Goal: Task Accomplishment & Management: Use online tool/utility

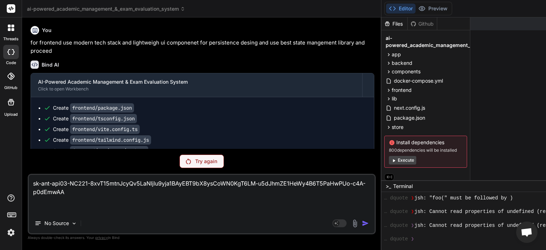
scroll to position [287, 0]
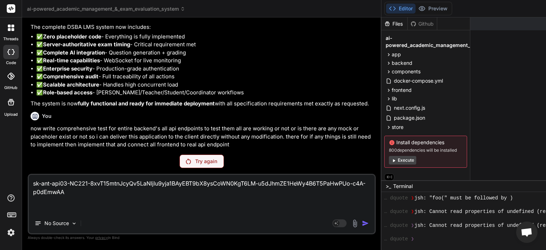
click at [3, 229] on div at bounding box center [11, 215] width 22 height 45
click at [12, 232] on img at bounding box center [11, 232] width 12 height 12
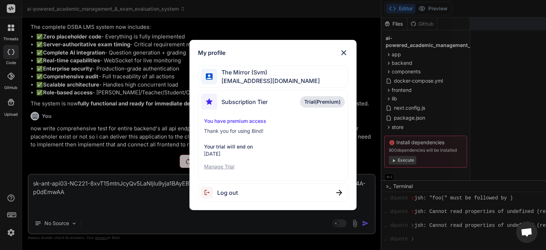
click at [222, 167] on p "Manage Trial" at bounding box center [273, 166] width 138 height 7
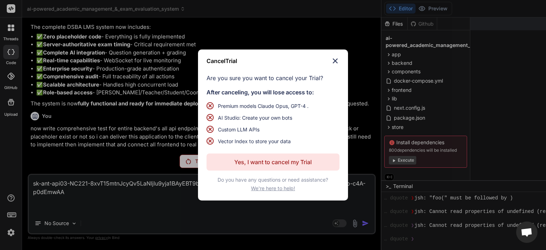
click at [305, 163] on p "Yes, I want to cancel my Trial" at bounding box center [273, 162] width 78 height 9
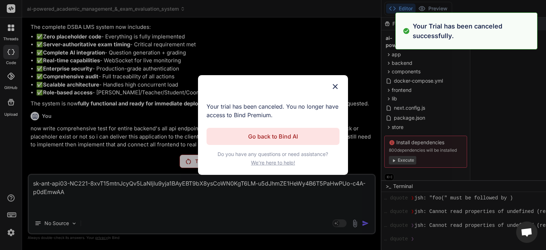
click at [279, 157] on div "Cancel Trial Your trial has been canceled. You no longer have access to Bind Pr…" at bounding box center [273, 125] width 150 height 100
click at [285, 137] on p "Go back to Bind AI" at bounding box center [273, 136] width 50 height 9
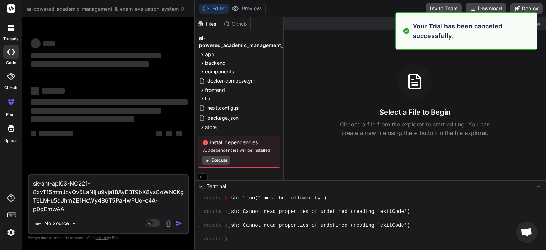
scroll to position [0, 0]
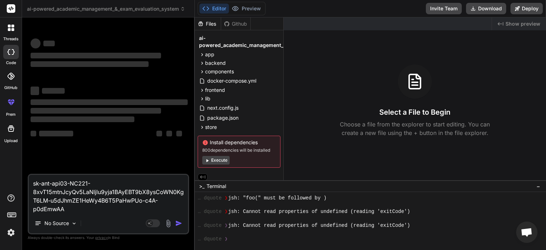
click at [12, 232] on img at bounding box center [11, 232] width 12 height 12
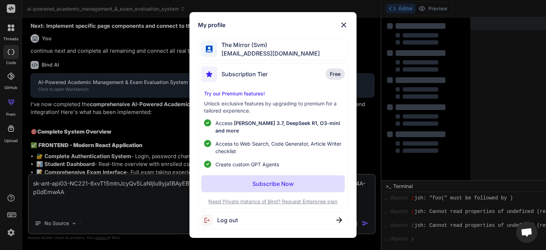
click at [240, 214] on div "Log out" at bounding box center [273, 220] width 150 height 18
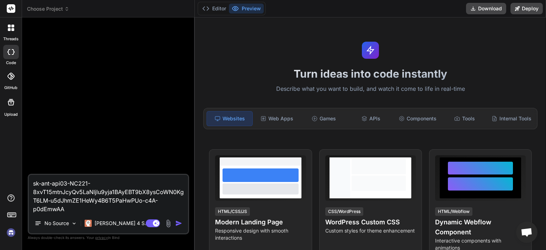
scroll to position [348, 0]
click at [12, 233] on img at bounding box center [11, 232] width 12 height 12
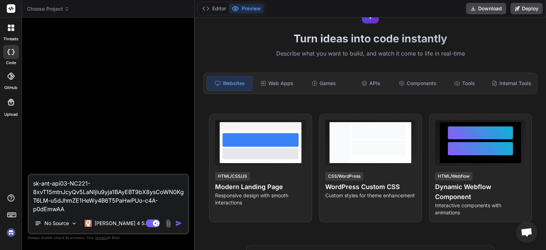
scroll to position [36, 0]
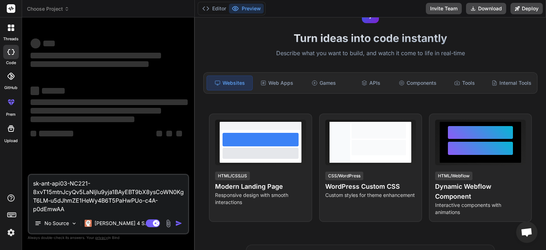
type textarea "x"
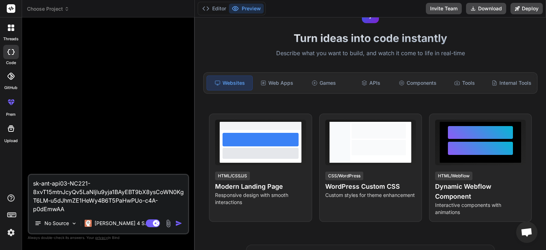
click at [11, 80] on div at bounding box center [11, 76] width 16 height 16
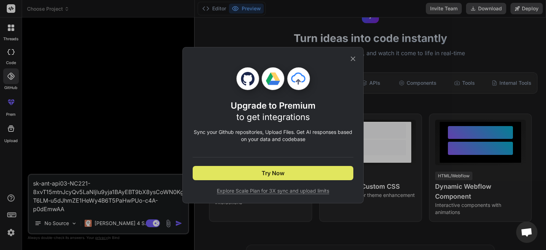
click at [292, 171] on button "Try Now" at bounding box center [273, 173] width 161 height 14
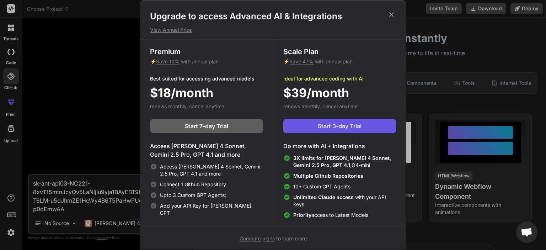
click at [344, 126] on span "Start 3-day Trial" at bounding box center [340, 126] width 44 height 9
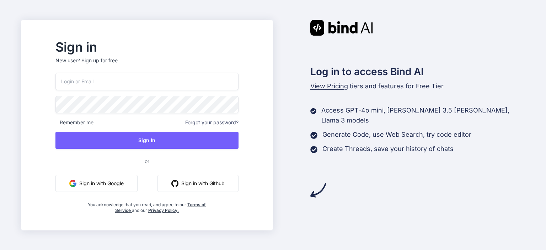
click at [128, 181] on button "Sign in with Google" at bounding box center [96, 183] width 82 height 17
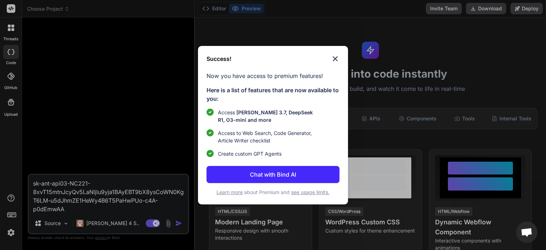
type textarea "x"
click at [280, 172] on p "Chat with Bind AI" at bounding box center [273, 174] width 46 height 9
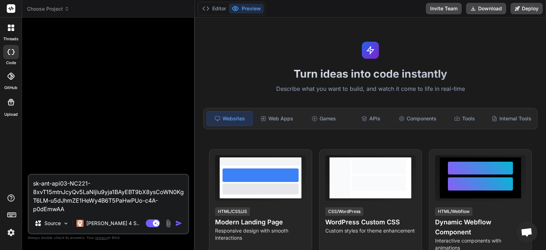
click at [79, 208] on textarea "sk-ant-api03-NC221-8xvT15mtnJcyQv5LaNljlu9yja1BAyEBT9bX8ysCoWN0KgT6LM-u5dJhmZE1…" at bounding box center [108, 194] width 159 height 38
type textarea "x"
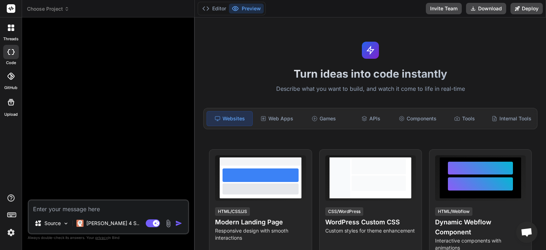
paste textarea "# 🔐 Final Consolidated System Specification — AI‑Powered Academic Management & …"
type textarea "# 🔐 Final Consolidated System Specification — AI‑Powered Academic Management & …"
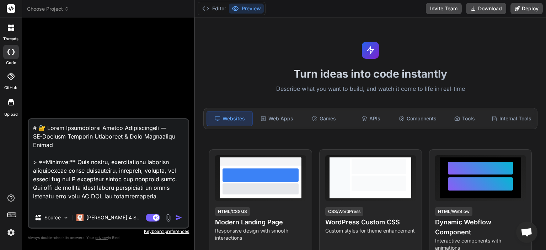
scroll to position [4797, 0]
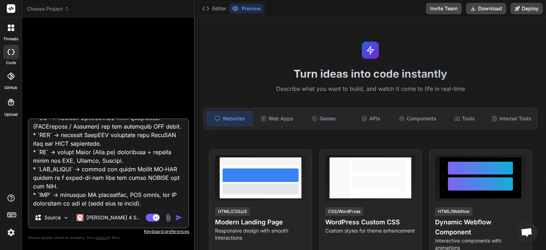
type textarea "x"
type textarea "# 🔐 Final Consolidated System Specification — AI‑Powered Academic Management & …"
type textarea "x"
type textarea "# 🔐 Final Consolidated System Specification — AI‑Powered Academic Management & …"
type textarea "x"
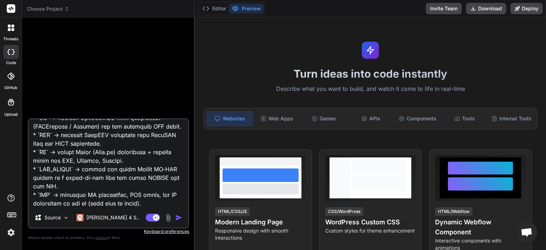
scroll to position [4824, 0]
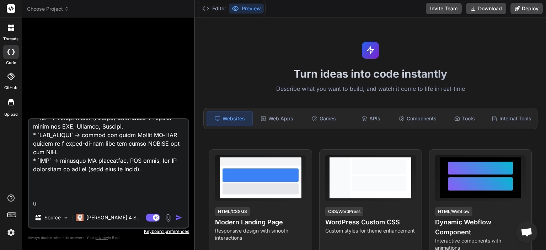
type textarea "# 🔐 Final Consolidated System Specification — AI‑Powered Academic Management & …"
type textarea "x"
type textarea "# 🔐 Final Consolidated System Specification — AI‑Powered Academic Management & …"
type textarea "x"
type textarea "# 🔐 Final Consolidated System Specification — AI‑Powered Academic Management & …"
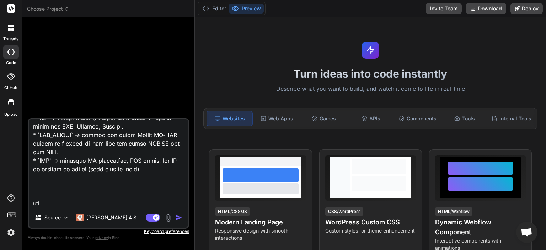
type textarea "x"
type textarea "# 🔐 Final Consolidated System Specification — AI‑Powered Academic Management & …"
type textarea "x"
type textarea "# 🔐 Final Consolidated System Specification — AI‑Powered Academic Management & …"
type textarea "x"
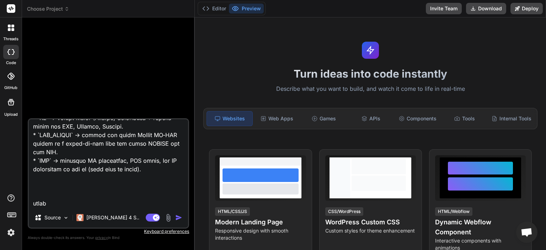
type textarea "# 🔐 Final Consolidated System Specification — AI‑Powered Academic Management & …"
type textarea "x"
type textarea "# 🔐 Final Consolidated System Specification — AI‑Powered Academic Management & …"
type textarea "x"
type textarea "# 🔐 Final Consolidated System Specification — AI‑Powered Academic Management & …"
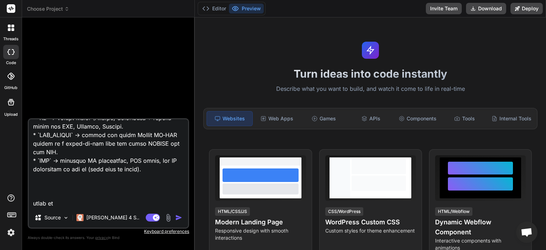
type textarea "x"
type textarea "# 🔐 Final Consolidated System Specification — AI‑Powered Academic Management & …"
type textarea "x"
type textarea "# 🔐 Final Consolidated System Specification — AI‑Powered Academic Management & …"
type textarea "x"
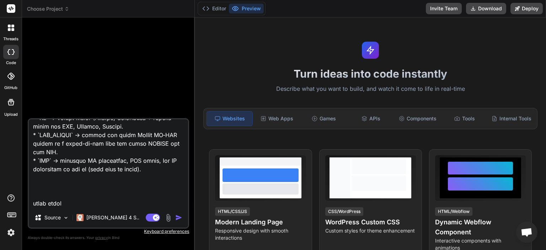
type textarea "# 🔐 Final Consolidated System Specification — AI‑Powered Academic Management & …"
type textarea "x"
type textarea "# 🔐 Final Consolidated System Specification — AI‑Powered Academic Management & …"
type textarea "x"
type textarea "# 🔐 Final Consolidated System Specification — AI‑Powered Academic Management & …"
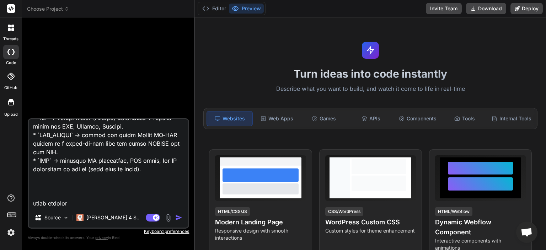
type textarea "x"
type textarea "# 🔐 Final Consolidated System Specification — AI‑Powered Academic Management & …"
type textarea "x"
type textarea "# 🔐 Final Consolidated System Specification — AI‑Powered Academic Management & …"
type textarea "x"
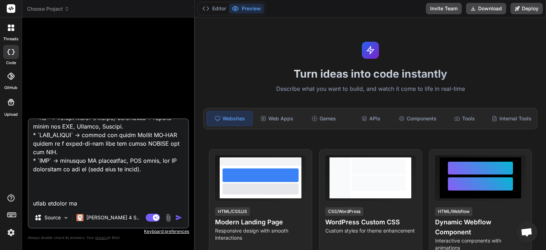
type textarea "# 🔐 Final Consolidated System Specification — AI‑Powered Academic Management & …"
type textarea "x"
type textarea "# 🔐 Final Consolidated System Specification — AI‑Powered Academic Management & …"
type textarea "x"
type textarea "# 🔐 Final Consolidated System Specification — AI‑Powered Academic Management & …"
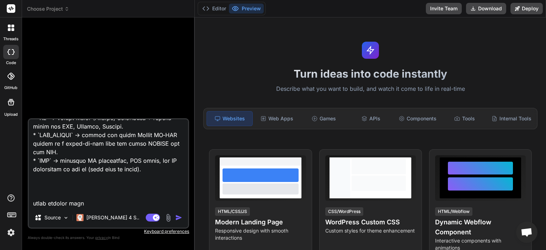
type textarea "x"
type textarea "# 🔐 Final Consolidated System Specification — AI‑Powered Academic Management & …"
type textarea "x"
type textarea "# 🔐 Final Consolidated System Specification — AI‑Powered Academic Management & …"
type textarea "x"
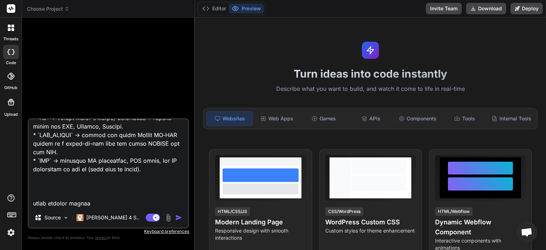
type textarea "# 🔐 Final Consolidated System Specification — AI‑Powered Academic Management & …"
type textarea "x"
type textarea "# 🔐 Final Consolidated System Specification — AI‑Powered Academic Management & …"
type textarea "x"
type textarea "# 🔐 Final Consolidated System Specification — AI‑Powered Academic Management & …"
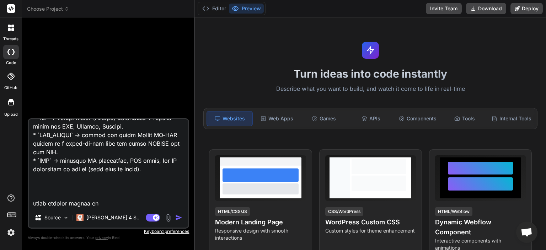
type textarea "x"
type textarea "# 🔐 Final Consolidated System Specification — AI‑Powered Academic Management & …"
type textarea "x"
type textarea "# 🔐 Final Consolidated System Specification — AI‑Powered Academic Management & …"
type textarea "x"
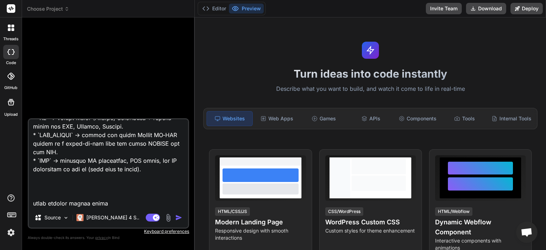
type textarea "# 🔐 Final Consolidated System Specification — AI‑Powered Academic Management & …"
type textarea "x"
type textarea "# 🔐 Final Consolidated System Specification — AI‑Powered Academic Management & …"
type textarea "x"
type textarea "# 🔐 Final Consolidated System Specification — AI‑Powered Academic Management & …"
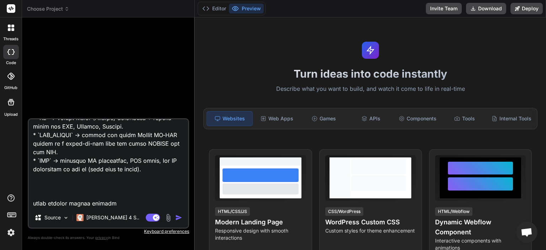
type textarea "x"
type textarea "# 🔐 Final Consolidated System Specification — AI‑Powered Academic Management & …"
type textarea "x"
type textarea "# 🔐 Final Consolidated System Specification — AI‑Powered Academic Management & …"
type textarea "x"
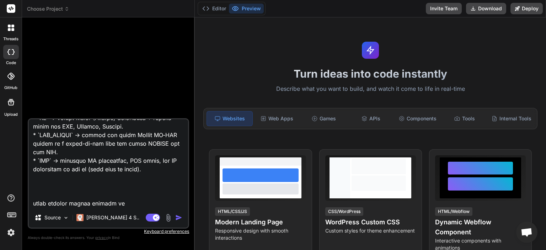
type textarea "# 🔐 Final Consolidated System Specification — AI‑Powered Academic Management & …"
type textarea "x"
type textarea "# 🔐 Final Consolidated System Specification — AI‑Powered Academic Management & …"
type textarea "x"
type textarea "# 🔐 Final Consolidated System Specification — AI‑Powered Academic Management & …"
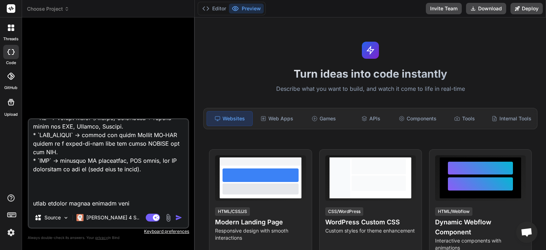
type textarea "x"
type textarea "# 🔐 Final Consolidated System Specification — AI‑Powered Academic Management & …"
type textarea "x"
type textarea "# 🔐 Final Consolidated System Specification — AI‑Powered Academic Management & …"
type textarea "x"
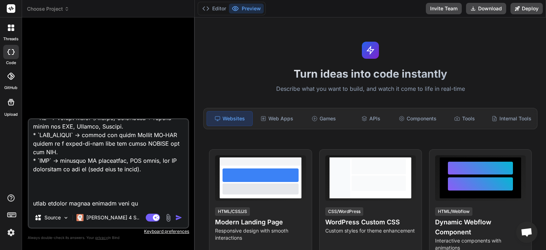
type textarea "# 🔐 Final Consolidated System Specification — AI‑Powered Academic Management & …"
type textarea "x"
type textarea "# 🔐 Final Consolidated System Specification — AI‑Powered Academic Management & …"
type textarea "x"
type textarea "# 🔐 Final Consolidated System Specification — AI‑Powered Academic Management & …"
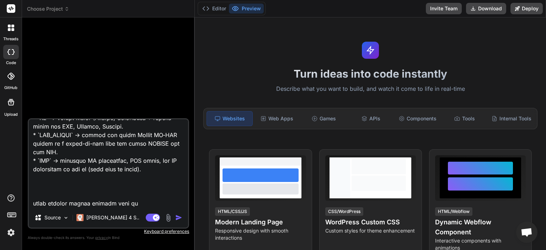
type textarea "x"
type textarea "# 🔐 Final Consolidated System Specification — AI‑Powered Academic Management & …"
type textarea "x"
type textarea "# 🔐 Final Consolidated System Specification — AI‑Powered Academic Management & …"
type textarea "x"
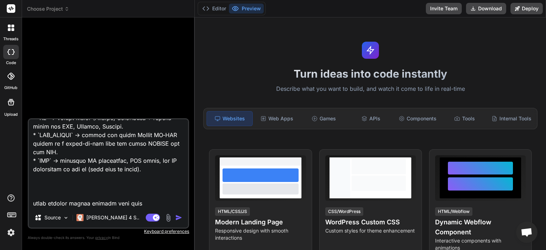
type textarea "# 🔐 Final Consolidated System Specification — AI‑Powered Academic Management & …"
type textarea "x"
type textarea "# 🔐 Final Consolidated System Specification — AI‑Powered Academic Management & …"
type textarea "x"
type textarea "# 🔐 Final Consolidated System Specification — AI‑Powered Academic Management & …"
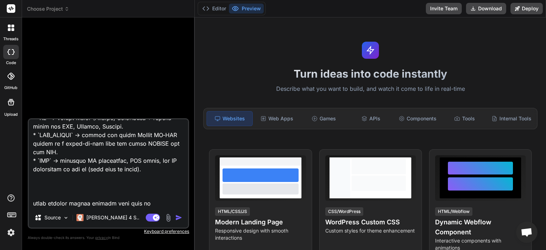
type textarea "x"
type textarea "# 🔐 Final Consolidated System Specification — AI‑Powered Academic Management & …"
type textarea "x"
type textarea "# 🔐 Final Consolidated System Specification — AI‑Powered Academic Management & …"
type textarea "x"
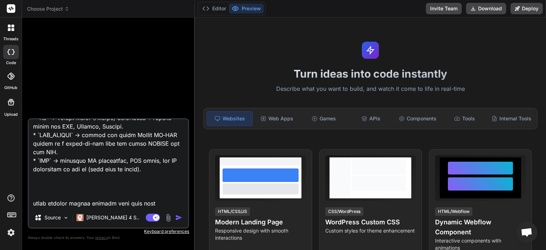
type textarea "# 🔐 Final Consolidated System Specification — AI‑Powered Academic Management & …"
type textarea "x"
type textarea "# 🔐 Final Consolidated System Specification — AI‑Powered Academic Management & …"
type textarea "x"
type textarea "# 🔐 Final Consolidated System Specification — AI‑Powered Academic Management & …"
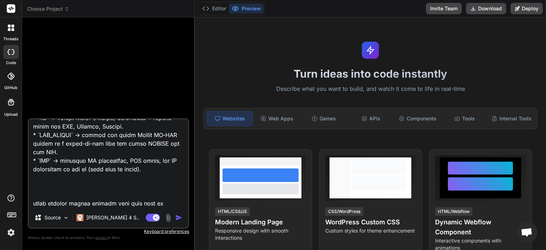
type textarea "x"
type textarea "# 🔐 Final Consolidated System Specification — AI‑Powered Academic Management & …"
type textarea "x"
type textarea "# 🔐 Final Consolidated System Specification — AI‑Powered Academic Management & …"
type textarea "x"
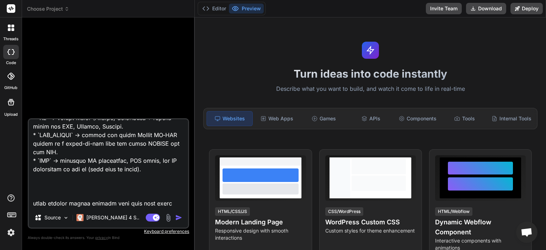
type textarea "# 🔐 Final Consolidated System Specification — AI‑Powered Academic Management & …"
type textarea "x"
type textarea "# 🔐 Final Consolidated System Specification — AI‑Powered Academic Management & …"
type textarea "x"
type textarea "# 🔐 Final Consolidated System Specification — AI‑Powered Academic Management & …"
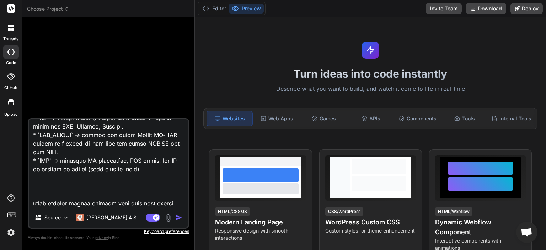
type textarea "x"
type textarea "# 🔐 Final Consolidated System Specification — AI‑Powered Academic Management & …"
type textarea "x"
type textarea "# 🔐 Final Consolidated System Specification — AI‑Powered Academic Management & …"
type textarea "x"
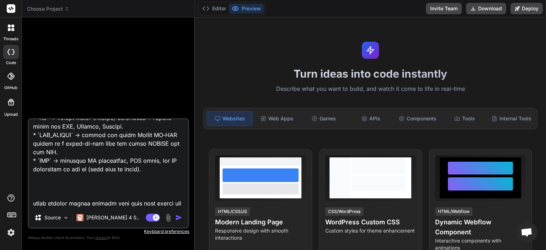
type textarea "# 🔐 Final Consolidated System Specification — AI‑Powered Academic Management & …"
type textarea "x"
type textarea "# 🔐 Final Consolidated System Specification — AI‑Powered Academic Management & …"
type textarea "x"
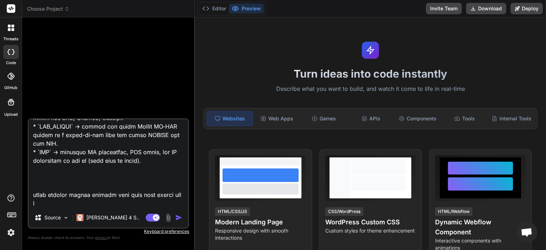
type textarea "# 🔐 Final Consolidated System Specification — AI‑Powered Academic Management & …"
type textarea "x"
type textarea "# 🔐 Final Consolidated System Specification — AI‑Powered Academic Management & …"
type textarea "x"
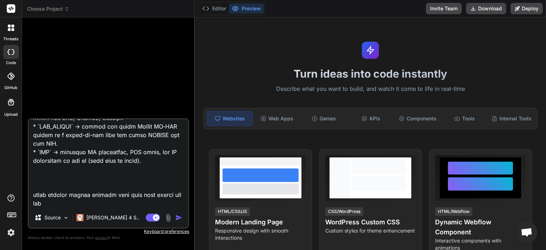
type textarea "# 🔐 Final Consolidated System Specification — AI‑Powered Academic Management & …"
type textarea "x"
type textarea "# 🔐 Final Consolidated System Specification — AI‑Powered Academic Management & …"
type textarea "x"
type textarea "# 🔐 Final Consolidated System Specification — AI‑Powered Academic Management & …"
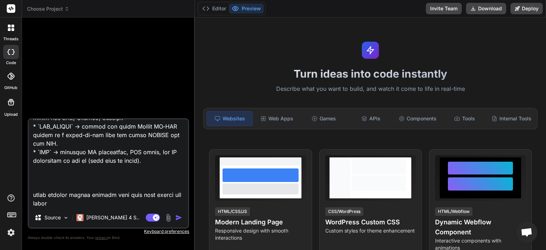
type textarea "x"
type textarea "# 🔐 Final Consolidated System Specification — AI‑Powered Academic Management & …"
type textarea "x"
type textarea "# 🔐 Final Consolidated System Specification — AI‑Powered Academic Management & …"
type textarea "x"
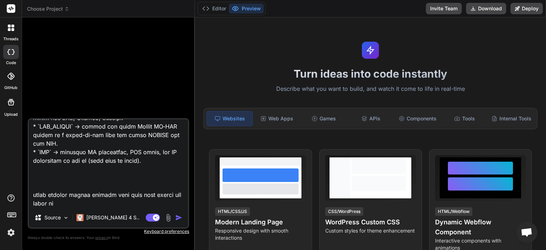
type textarea "# 🔐 Final Consolidated System Specification — AI‑Powered Academic Management & …"
type textarea "x"
type textarea "# 🔐 Final Consolidated System Specification — AI‑Powered Academic Management & …"
type textarea "x"
type textarea "# 🔐 Final Consolidated System Specification — AI‑Powered Academic Management & …"
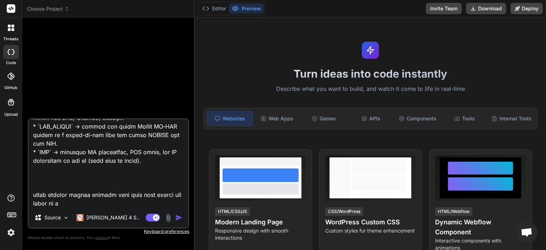
type textarea "x"
type textarea "# 🔐 Final Consolidated System Specification — AI‑Powered Academic Management & …"
type textarea "x"
type textarea "# 🔐 Final Consolidated System Specification — AI‑Powered Academic Management & …"
type textarea "x"
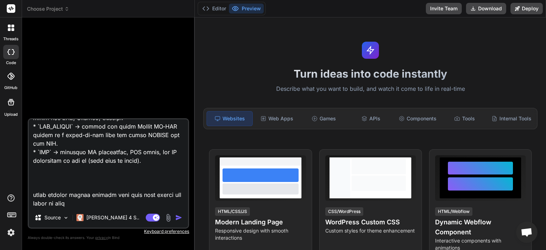
type textarea "# 🔐 Final Consolidated System Specification — AI‑Powered Academic Management & …"
type textarea "x"
type textarea "# 🔐 Final Consolidated System Specification — AI‑Powered Academic Management & …"
type textarea "x"
type textarea "# 🔐 Final Consolidated System Specification — AI‑Powered Academic Management & …"
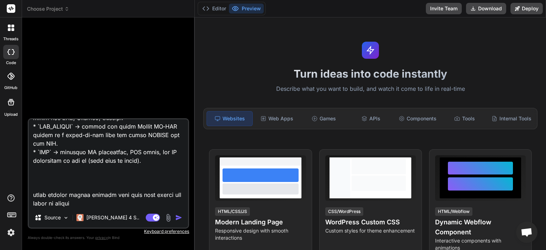
type textarea "x"
type textarea "# 🔐 Final Consolidated System Specification — AI‑Powered Academic Management & …"
type textarea "x"
type textarea "# 🔐 Final Consolidated System Specification — AI‑Powered Academic Management & …"
type textarea "x"
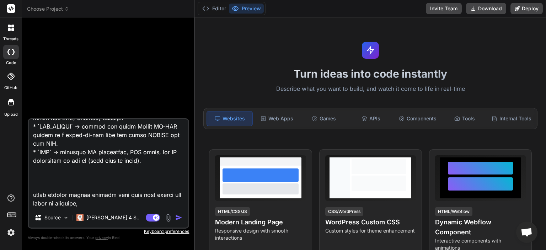
type textarea "# 🔐 Final Consolidated System Specification — AI‑Powered Academic Management & …"
type textarea "x"
type textarea "# 🔐 Final Consolidated System Specification — AI‑Powered Academic Management & …"
type textarea "x"
type textarea "# 🔐 Final Consolidated System Specification — AI‑Powered Academic Management & …"
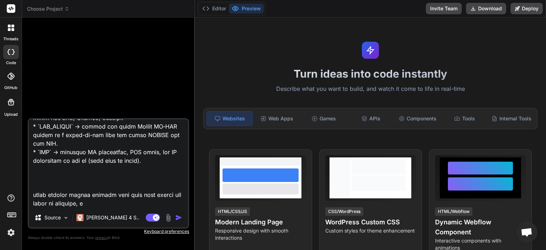
type textarea "x"
type textarea "# 🔐 Final Consolidated System Specification — AI‑Powered Academic Management & …"
type textarea "x"
type textarea "# 🔐 Final Consolidated System Specification — AI‑Powered Academic Management & …"
type textarea "x"
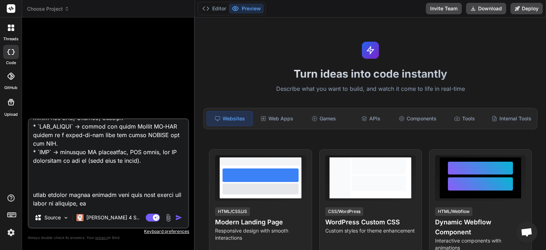
type textarea "# 🔐 Final Consolidated System Specification — AI‑Powered Academic Management & …"
type textarea "x"
type textarea "# 🔐 Final Consolidated System Specification — AI‑Powered Academic Management & …"
type textarea "x"
type textarea "# 🔐 Final Consolidated System Specification — AI‑Powered Academic Management & …"
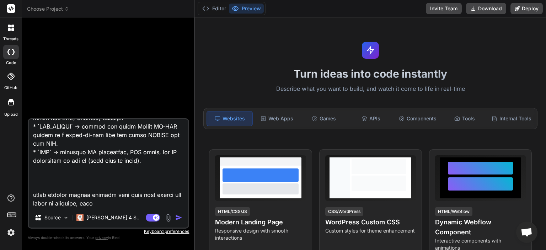
type textarea "x"
type textarea "# 🔐 Final Consolidated System Specification — AI‑Powered Academic Management & …"
type textarea "x"
type textarea "# 🔐 Final Consolidated System Specification — AI‑Powered Academic Management & …"
type textarea "x"
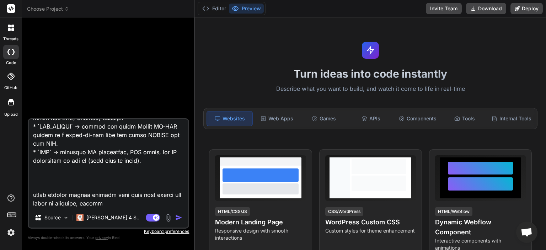
type textarea "# 🔐 Final Consolidated System Specification — AI‑Powered Academic Management & …"
type textarea "x"
type textarea "# 🔐 Final Consolidated System Specification — AI‑Powered Academic Management & …"
type textarea "x"
type textarea "# 🔐 Final Consolidated System Specification — AI‑Powered Academic Management & …"
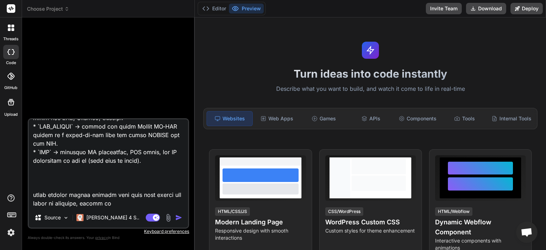
type textarea "x"
type textarea "# 🔐 Final Consolidated System Specification — AI‑Powered Academic Management & …"
type textarea "x"
type textarea "# 🔐 Final Consolidated System Specification — AI‑Powered Academic Management & …"
type textarea "x"
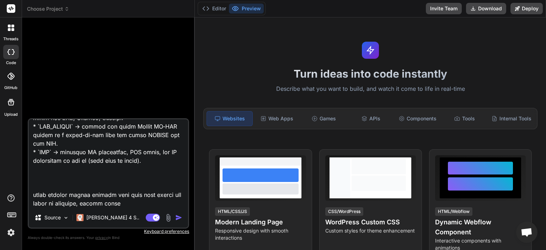
type textarea "# 🔐 Final Consolidated System Specification — AI‑Powered Academic Management & …"
type textarea "x"
type textarea "# 🔐 Final Consolidated System Specification — AI‑Powered Academic Management & …"
type textarea "x"
type textarea "# 🔐 Final Consolidated System Specification — AI‑Powered Academic Management & …"
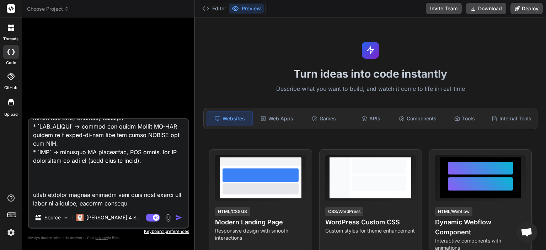
type textarea "x"
type textarea "# 🔐 Final Consolidated System Specification — AI‑Powered Academic Management & …"
type textarea "x"
type textarea "# 🔐 Final Consolidated System Specification — AI‑Powered Academic Management & …"
type textarea "x"
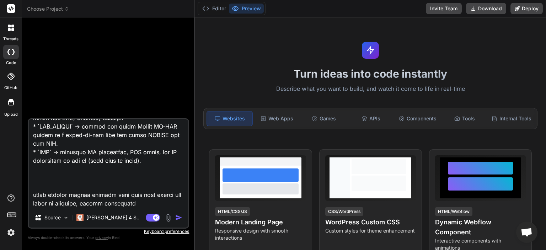
type textarea "# 🔐 Final Consolidated System Specification — AI‑Powered Academic Management & …"
type textarea "x"
type textarea "# 🔐 Final Consolidated System Specification — AI‑Powered Academic Management & …"
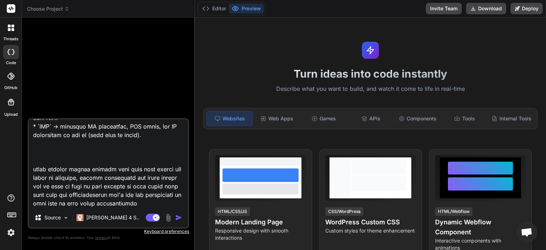
scroll to position [4866, 0]
click at [41, 8] on span "Choose Project" at bounding box center [48, 8] width 42 height 7
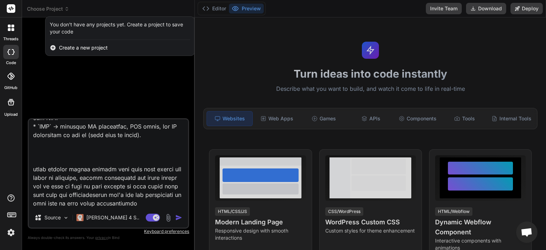
click at [85, 47] on span "Create a new project" at bounding box center [83, 47] width 49 height 7
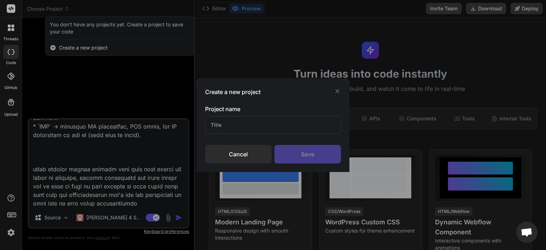
click at [266, 129] on input "text" at bounding box center [273, 124] width 136 height 17
click at [323, 154] on div "Save" at bounding box center [308, 154] width 67 height 18
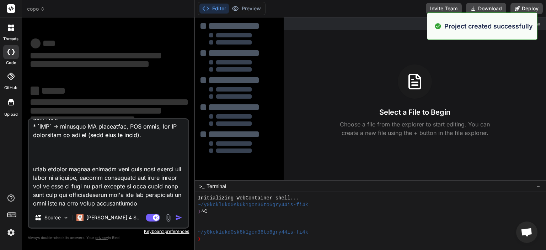
scroll to position [7, 0]
click at [111, 206] on textarea at bounding box center [108, 163] width 159 height 88
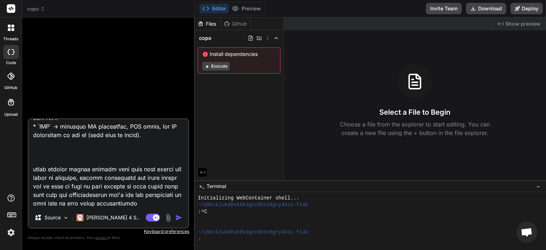
click at [111, 206] on textarea at bounding box center [108, 163] width 159 height 88
click at [182, 216] on img "button" at bounding box center [178, 217] width 7 height 7
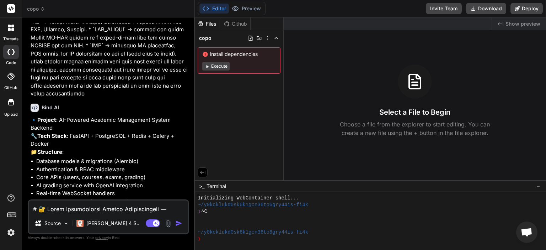
scroll to position [2684, 0]
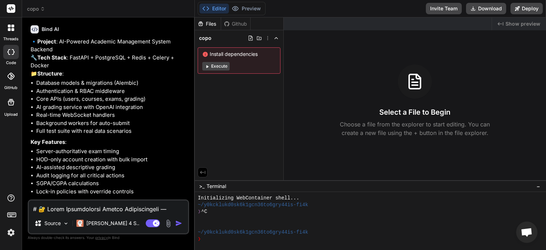
click at [125, 206] on textarea at bounding box center [108, 206] width 159 height 13
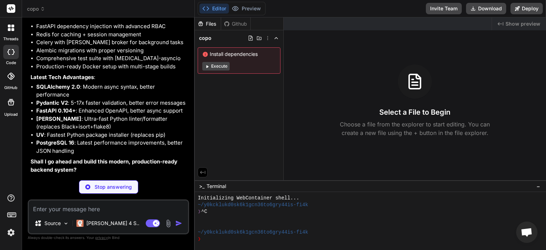
scroll to position [2968, 0]
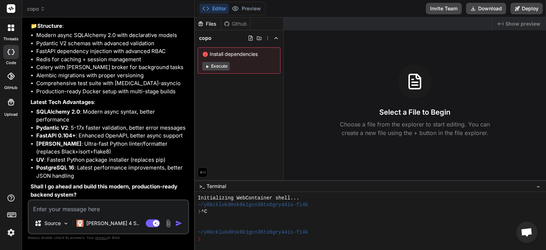
click at [124, 208] on textarea at bounding box center [108, 206] width 159 height 13
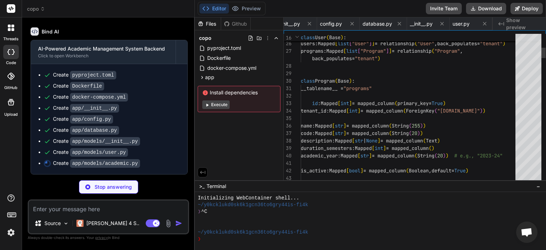
scroll to position [0, 218]
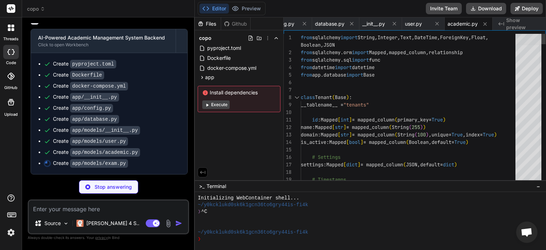
click at [542, 34] on div at bounding box center [529, 39] width 26 height 11
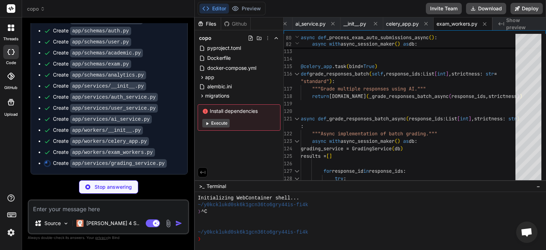
scroll to position [3663, 0]
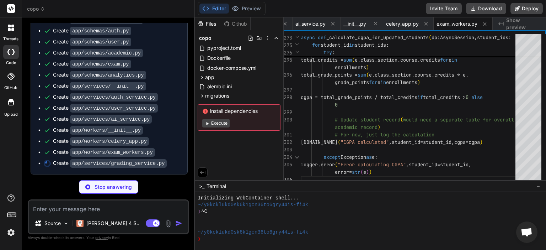
click at [537, 183] on span "−" at bounding box center [539, 185] width 4 height 7
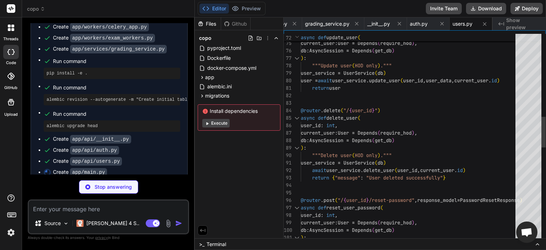
scroll to position [0, 0]
click at [382, 133] on div "current_user : User = Depends ( require_hod ) , db : AsyncSession = Depends ( g…" at bounding box center [410, 174] width 219 height 1404
click at [383, 133] on div "current_user : User = Depends ( require_hod ) , db : AsyncSession = Depends ( g…" at bounding box center [410, 174] width 219 height 1404
click at [409, 121] on div "current_user : User = Depends ( require_hod ) , db : AsyncSession = Depends ( g…" at bounding box center [410, 174] width 219 height 1404
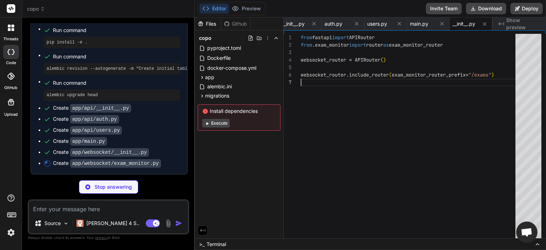
scroll to position [3808, 0]
click at [421, 23] on span "main.py" at bounding box center [419, 23] width 18 height 7
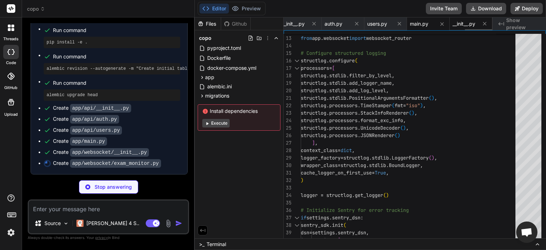
click at [464, 27] on span "__init__.py" at bounding box center [464, 23] width 23 height 7
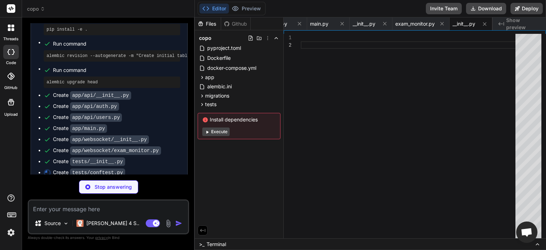
scroll to position [3830, 0]
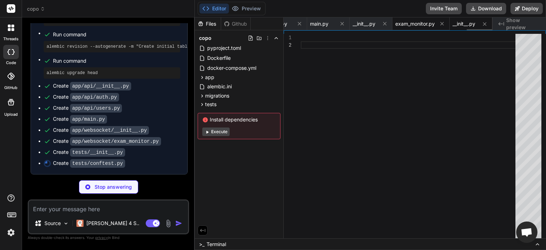
click at [419, 27] on div "exam_monitor.py" at bounding box center [421, 23] width 57 height 13
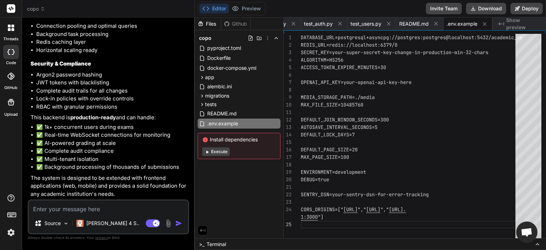
scroll to position [4769, 0]
click at [118, 207] on textarea at bounding box center [108, 206] width 159 height 13
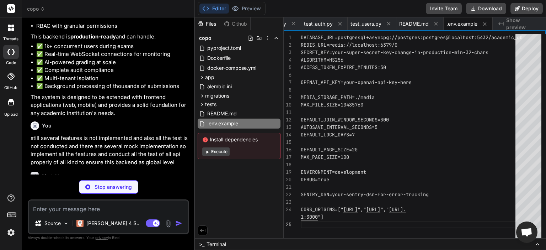
scroll to position [4931, 0]
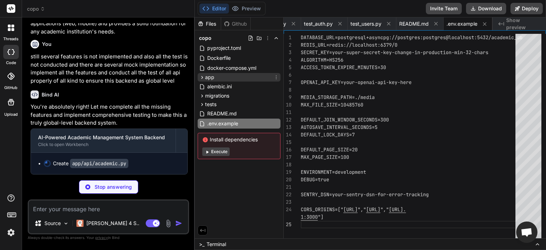
click at [225, 75] on div "app" at bounding box center [239, 77] width 83 height 9
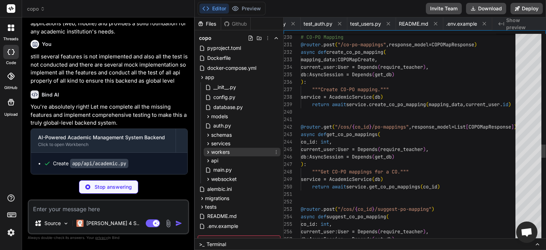
scroll to position [0, 1763]
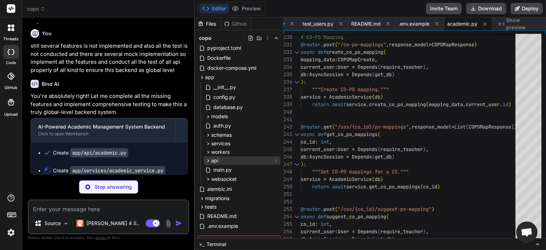
click at [232, 160] on div "api" at bounding box center [242, 160] width 77 height 9
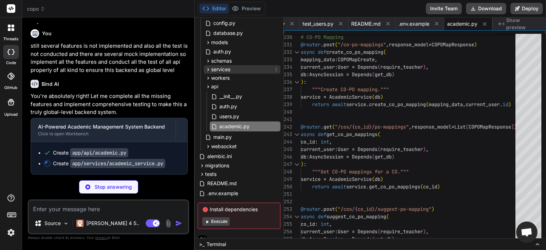
scroll to position [80, 0]
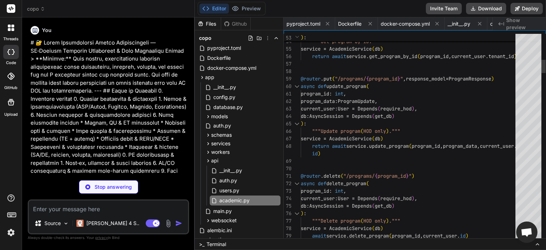
scroll to position [0, 1763]
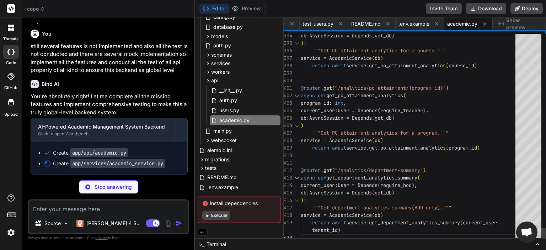
click at [539, 241] on div at bounding box center [529, 234] width 26 height 16
click at [251, 78] on div "api" at bounding box center [242, 80] width 77 height 9
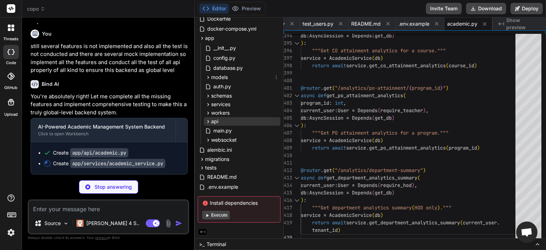
scroll to position [39, 0]
click at [250, 101] on div "services" at bounding box center [242, 104] width 77 height 9
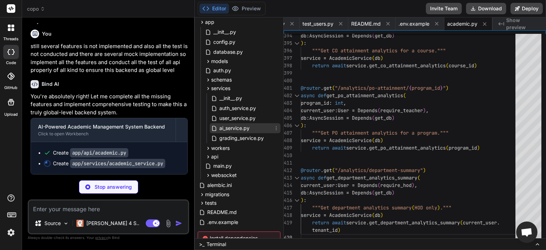
scroll to position [44, 0]
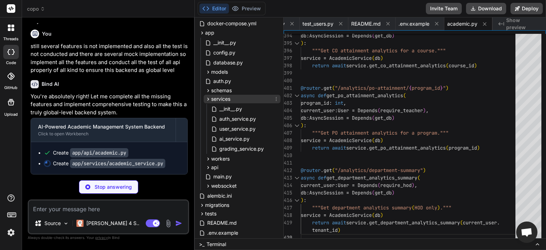
click at [245, 100] on div "services" at bounding box center [242, 99] width 77 height 9
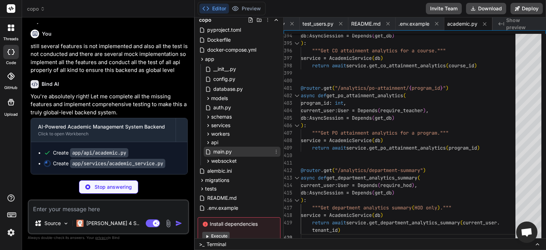
scroll to position [0, 0]
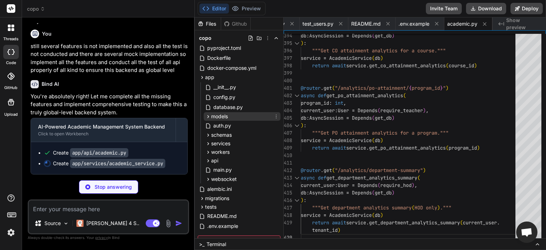
click at [246, 115] on div "models" at bounding box center [242, 116] width 77 height 9
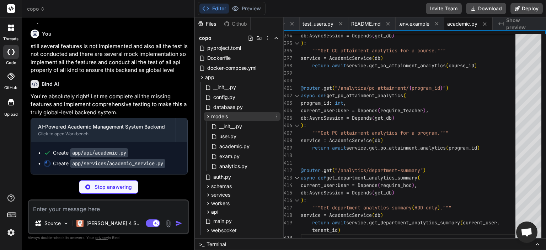
click at [246, 115] on div "models" at bounding box center [242, 116] width 77 height 9
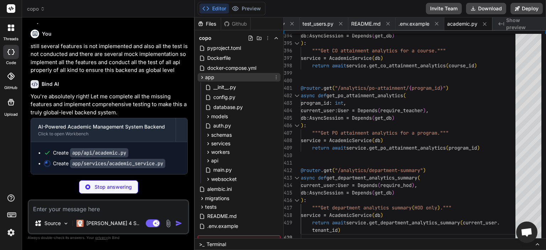
click at [251, 79] on div "app" at bounding box center [239, 77] width 83 height 9
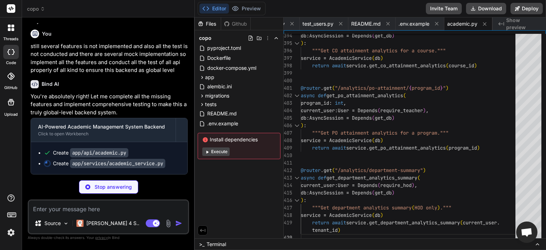
scroll to position [4942, 0]
type textarea "x"
type textarea "metadata=metadata or {} ) self.db.add(log) await self.db.commit()"
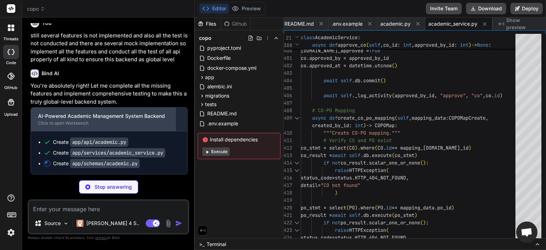
scroll to position [4952, 0]
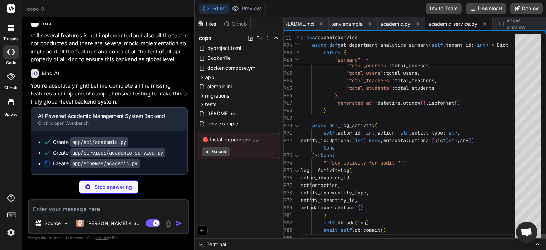
click at [528, 241] on div at bounding box center [529, 234] width 26 height 16
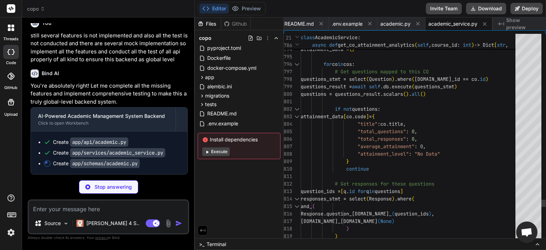
type textarea "x"
type textarea "created_at: datetime"
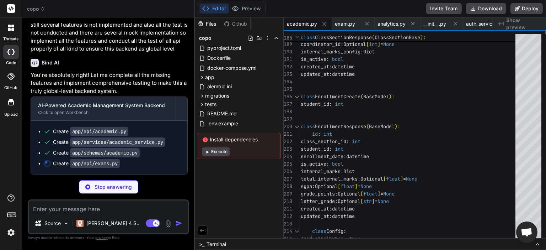
scroll to position [4963, 0]
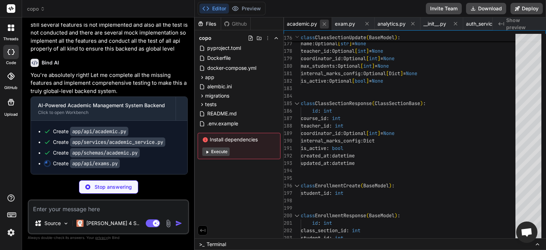
type textarea "x"
click at [325, 26] on icon at bounding box center [325, 24] width 6 height 6
type textarea "metadata=metadata or {} ) self.db.add(log) await self.db.commit()"
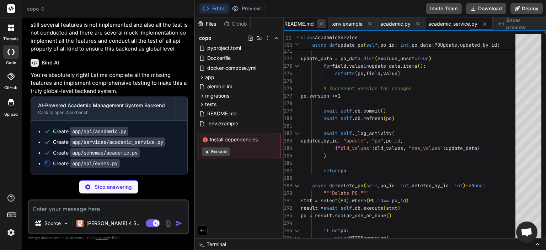
click at [323, 25] on icon at bounding box center [322, 24] width 4 height 4
click at [322, 25] on icon at bounding box center [320, 24] width 4 height 4
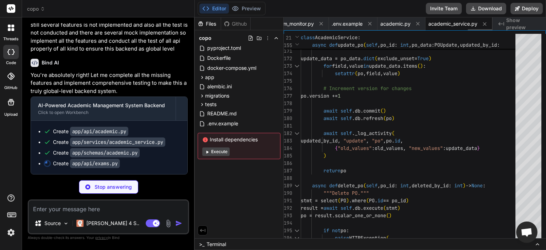
click at [323, 25] on icon at bounding box center [322, 24] width 4 height 4
click at [322, 25] on icon at bounding box center [321, 24] width 4 height 4
click at [323, 25] on icon at bounding box center [322, 24] width 4 height 4
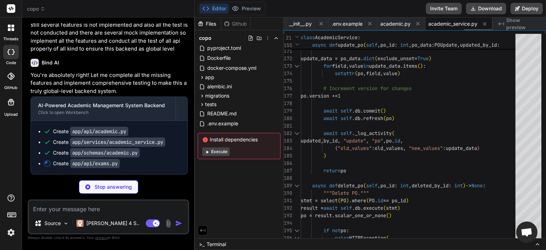
click at [323, 25] on icon at bounding box center [322, 24] width 4 height 4
click at [322, 25] on icon at bounding box center [320, 24] width 4 height 4
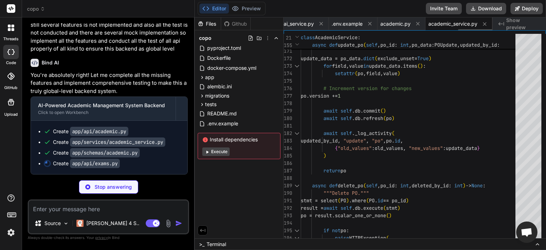
click at [323, 25] on icon at bounding box center [322, 24] width 4 height 4
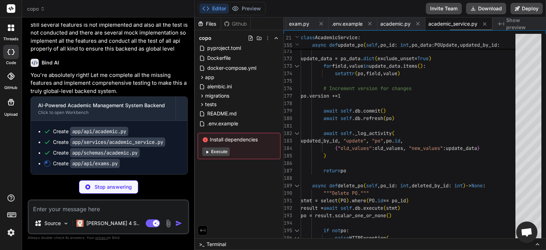
click at [323, 25] on icon at bounding box center [322, 24] width 4 height 4
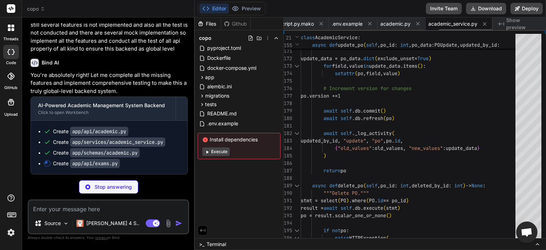
click at [323, 25] on icon at bounding box center [322, 24] width 4 height 4
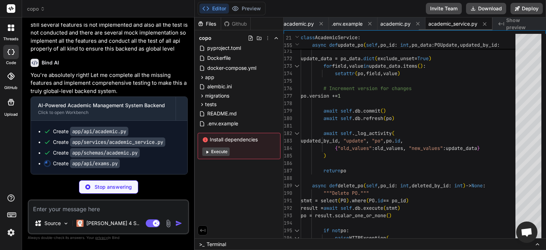
click at [323, 25] on icon at bounding box center [322, 24] width 4 height 4
click at [323, 25] on icon at bounding box center [321, 24] width 4 height 4
click at [323, 25] on icon at bounding box center [322, 24] width 4 height 4
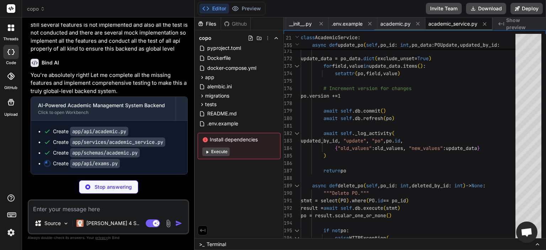
click at [323, 25] on icon at bounding box center [322, 24] width 4 height 4
click at [323, 25] on icon at bounding box center [321, 24] width 4 height 4
click at [323, 25] on icon at bounding box center [322, 24] width 4 height 4
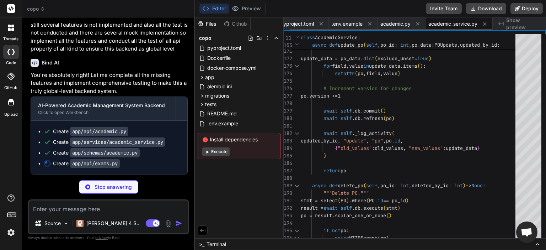
scroll to position [0, 0]
click at [323, 25] on icon at bounding box center [325, 24] width 6 height 6
click at [323, 25] on icon at bounding box center [325, 24] width 4 height 4
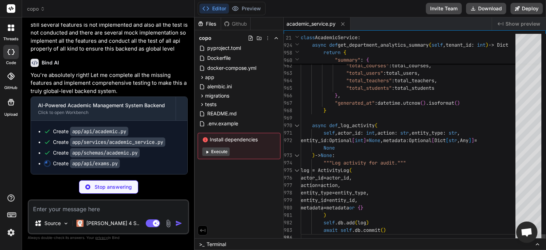
click at [533, 241] on div at bounding box center [529, 234] width 26 height 16
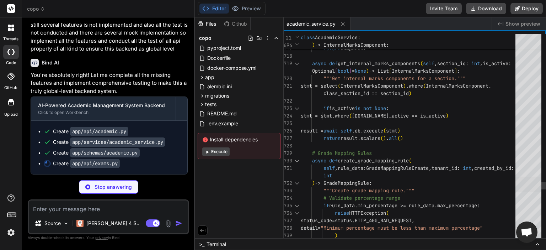
click at [530, 182] on div at bounding box center [529, 184] width 26 height 16
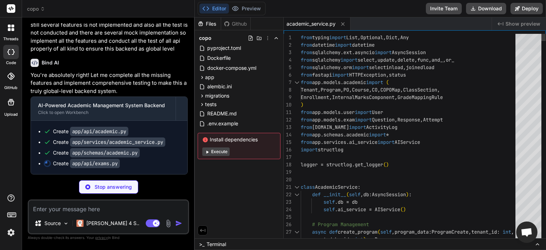
type textarea "x"
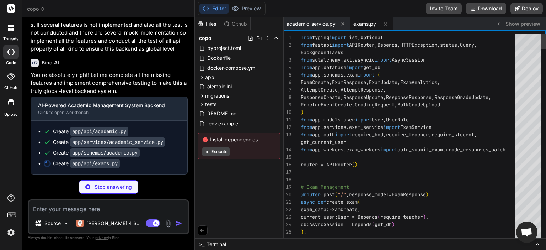
click at [536, 37] on div at bounding box center [529, 42] width 26 height 16
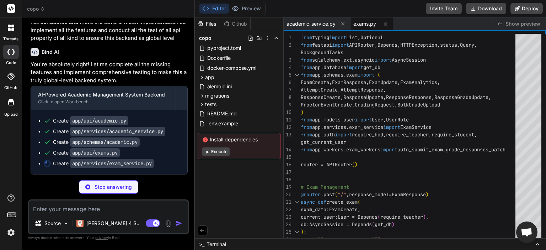
scroll to position [4974, 0]
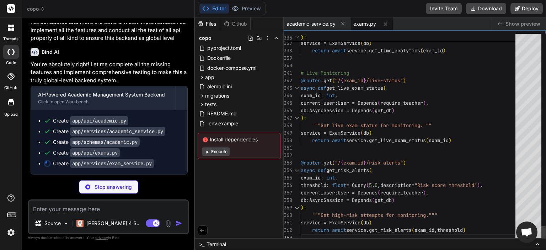
click at [531, 234] on div at bounding box center [529, 234] width 26 height 16
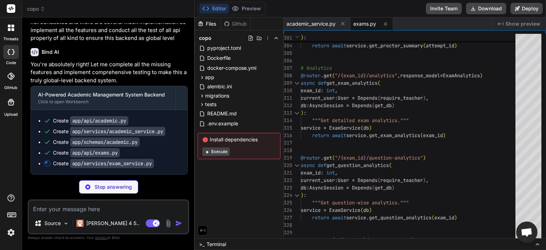
type textarea "x"
type textarea "metadata=metadata or {} ) self.db.add(log) await self.db.commit()"
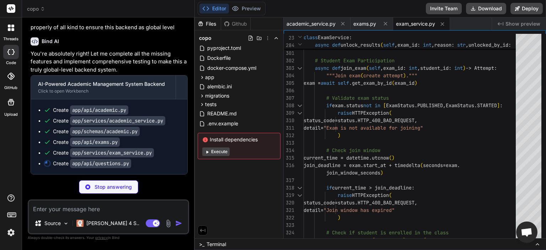
type textarea "x"
type textarea "current_user.id) return result"
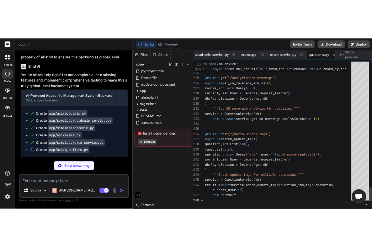
scroll to position [0, 6]
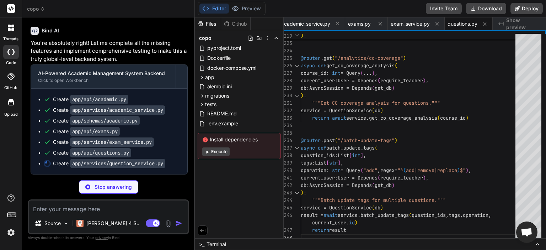
type textarea "x"
type textarea "): """Batch update tags for multiple questions.""" service = QuestionService(db…"
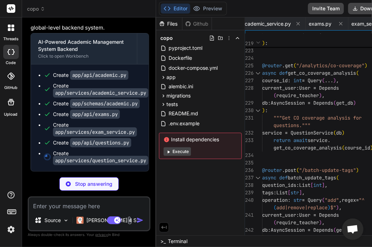
type textarea "x"
type textarea "current_user.id) return result"
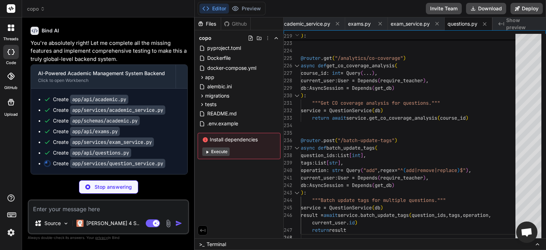
scroll to position [4995, 0]
type textarea "x"
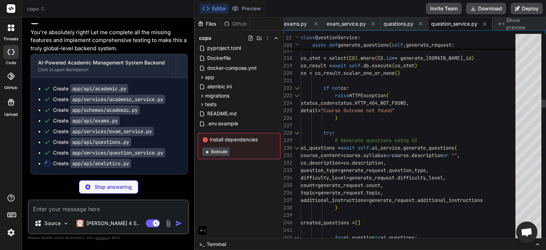
type textarea "x"
type textarea "current_user: User = Depends(require_teacher), db: AsyncSession = Depends(get_d…"
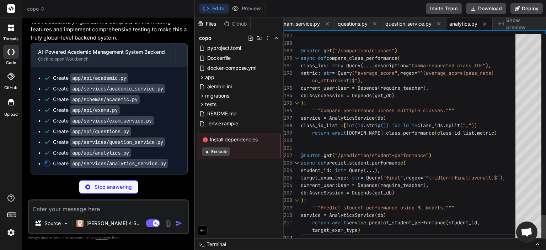
type textarea "x"
type textarea ""Review theoretical concepts in weak areas", "Attend office hours for personali…"
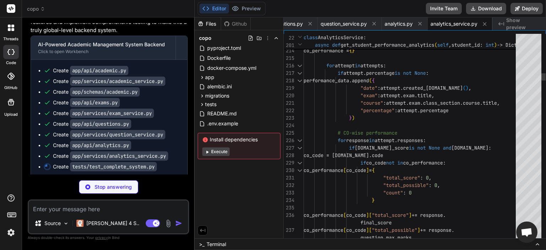
type textarea "x"
type textarea "assert metrics_response.status_code == 200 metrics_data = metrics_response.json…"
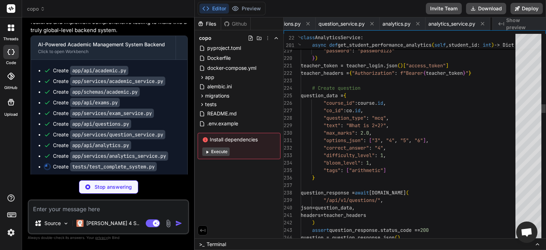
scroll to position [0, 253]
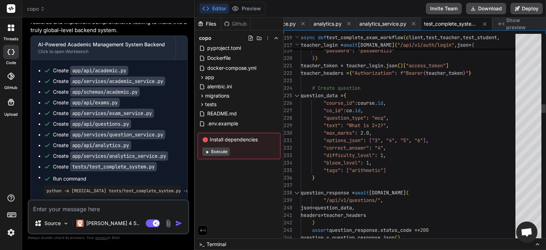
type textarea "x"
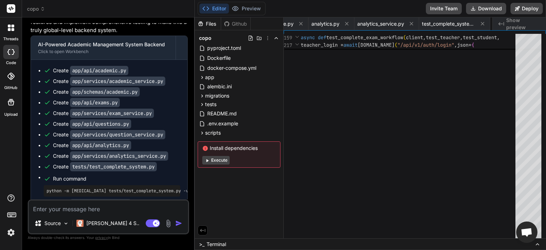
scroll to position [0, 302]
